Goal: Information Seeking & Learning: Learn about a topic

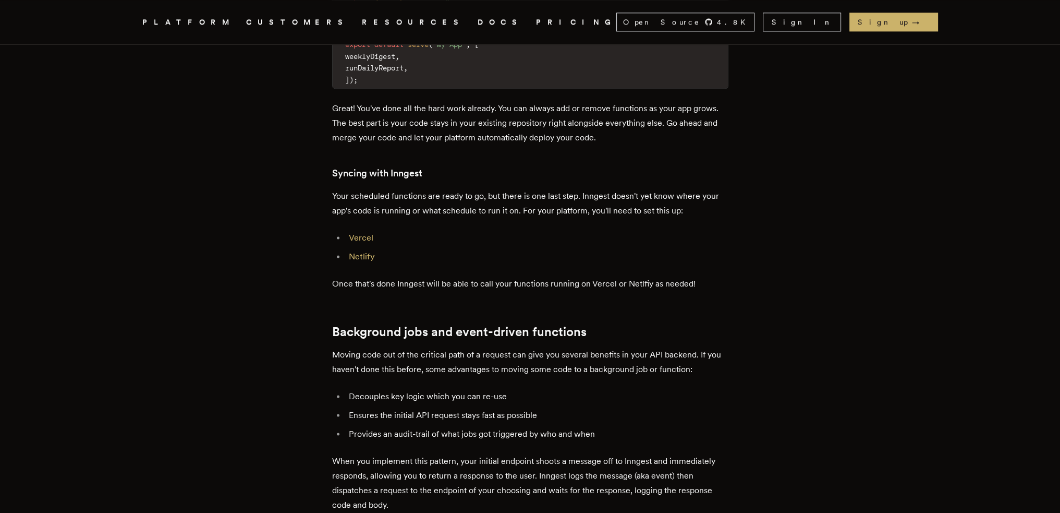
scroll to position [2033, 0]
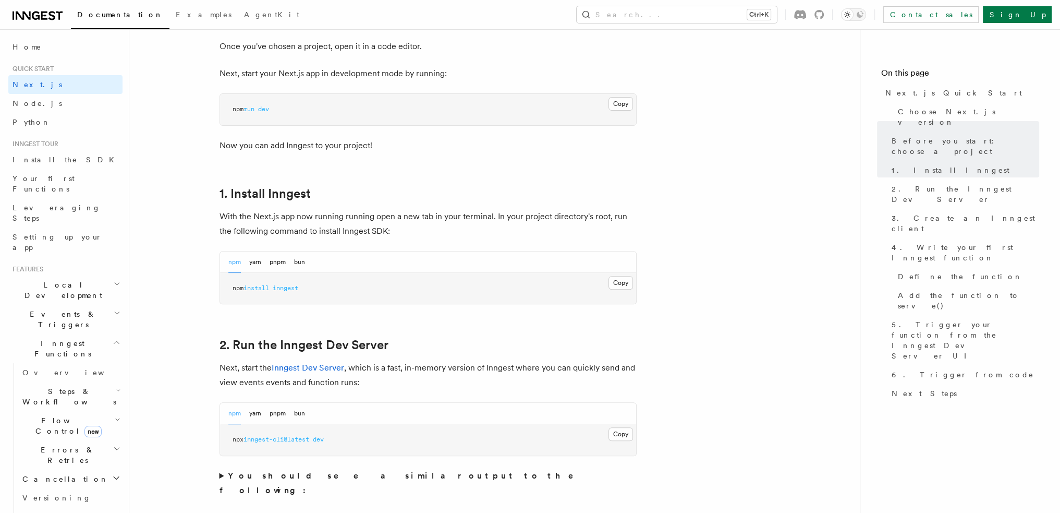
scroll to position [469, 0]
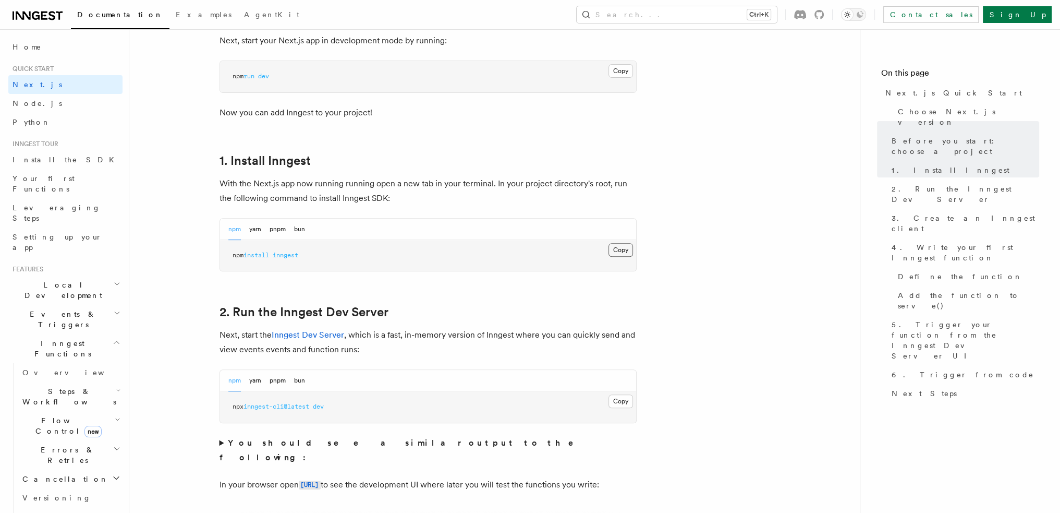
click at [617, 250] on button "Copy Copied" at bounding box center [620, 250] width 25 height 14
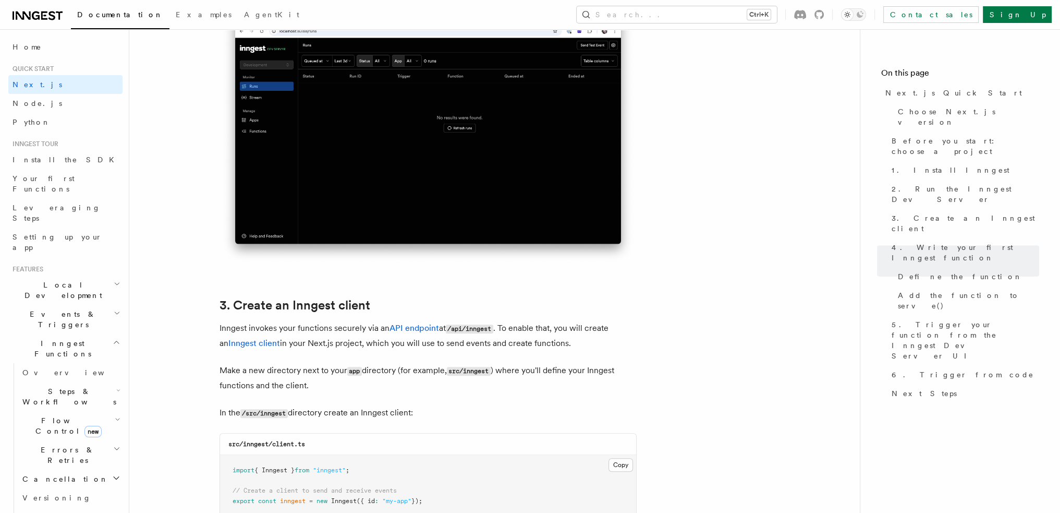
scroll to position [938, 0]
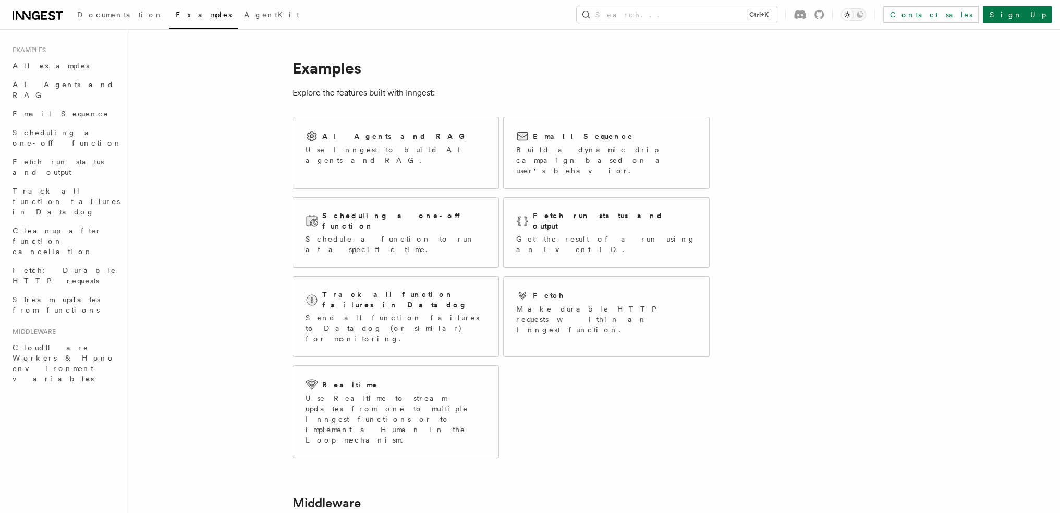
click at [50, 22] on div "Documentation Examples AgentKit Search... Ctrl+K Contact sales Sign Up" at bounding box center [530, 14] width 1060 height 29
click at [50, 18] on icon at bounding box center [51, 15] width 7 height 9
